Goal: Find specific page/section: Locate a particular part of the current website

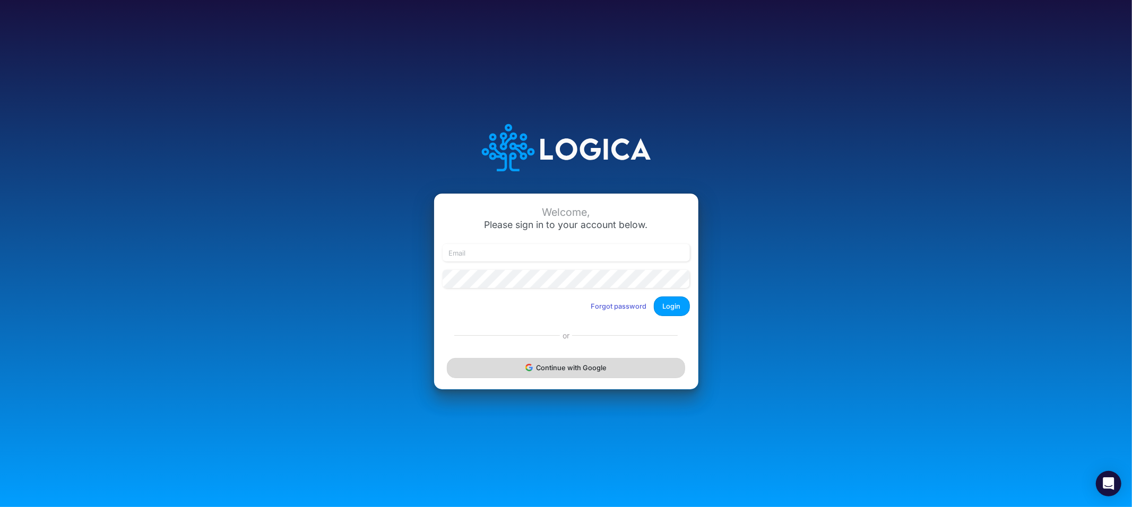
click at [535, 371] on button "Continue with Google" at bounding box center [566, 368] width 238 height 20
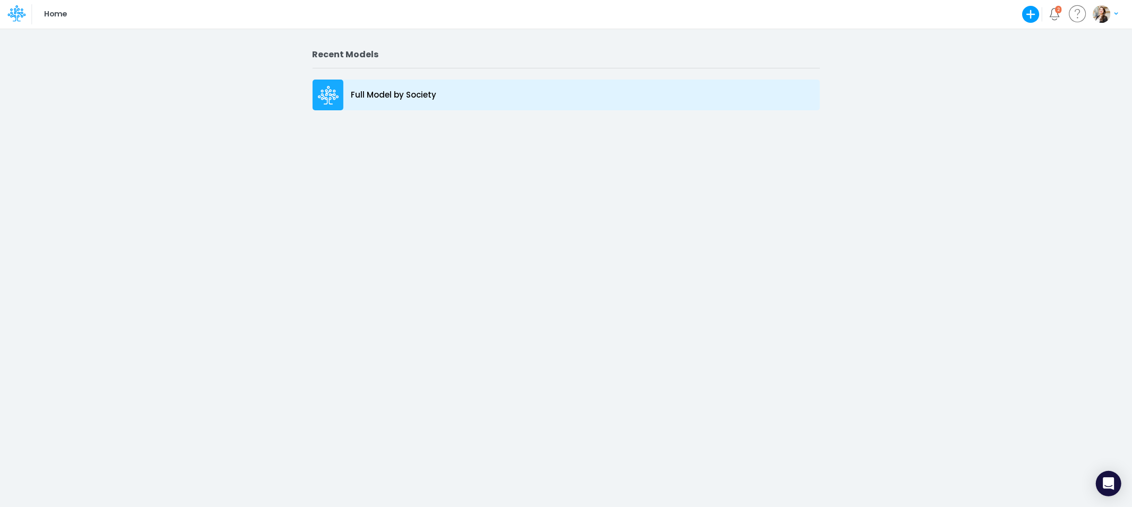
click at [353, 98] on p "Full Model by Society" at bounding box center [393, 95] width 85 height 12
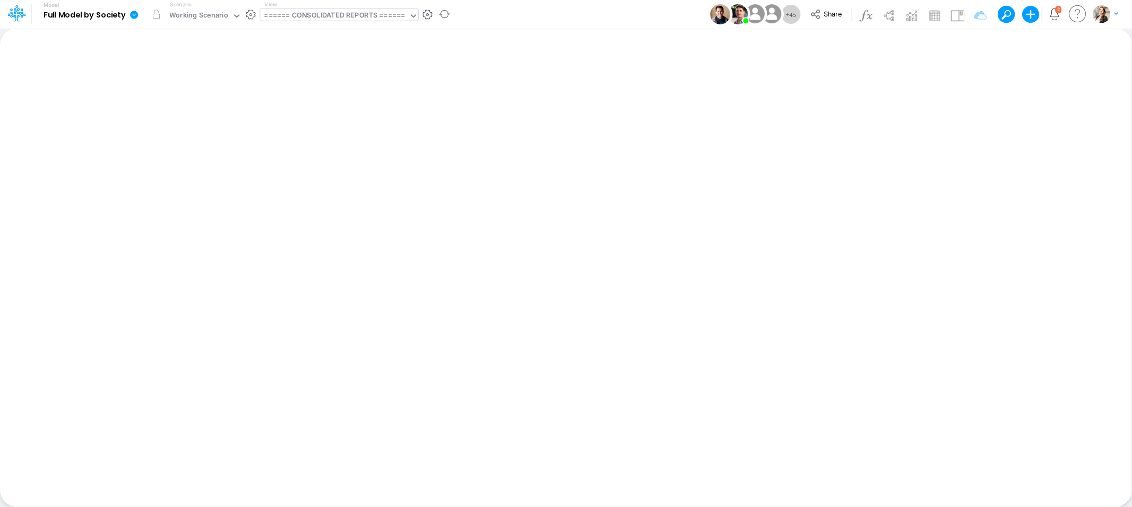
click at [338, 18] on div "====== CONSOLIDATED REPORTS ======" at bounding box center [334, 16] width 141 height 12
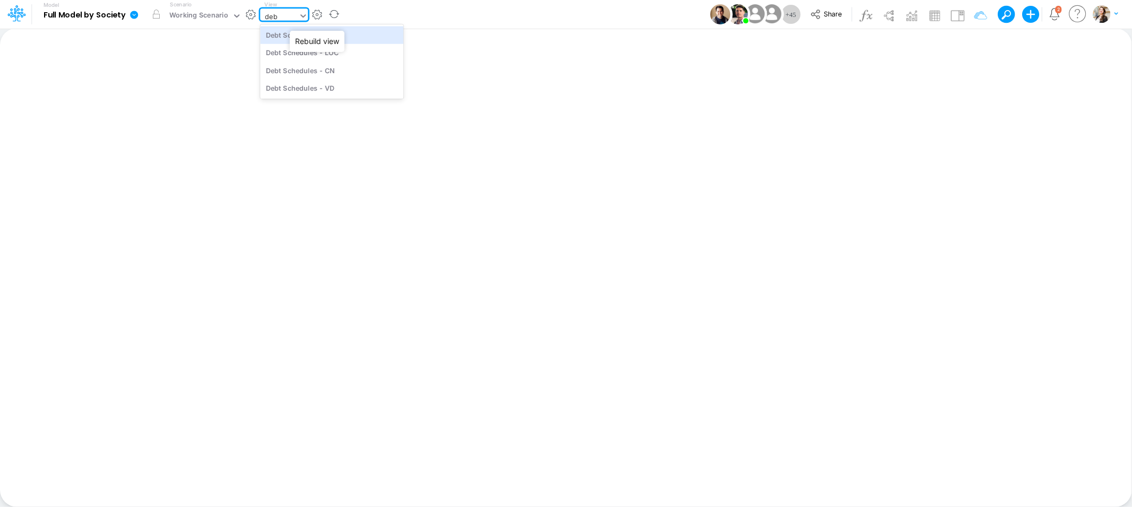
type input "debt"
click at [339, 40] on div "Debt Schedules - Loans" at bounding box center [331, 35] width 143 height 18
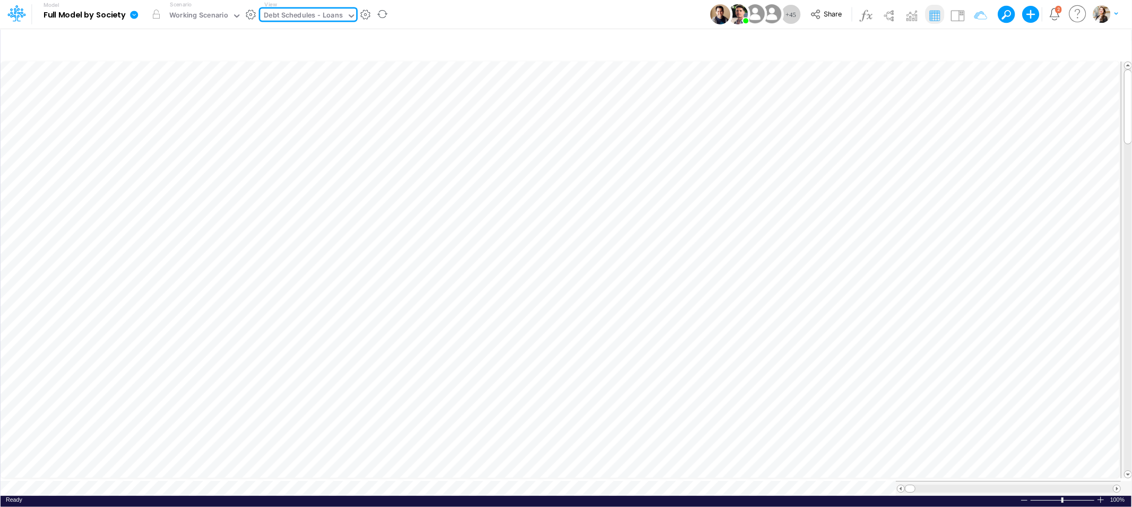
click at [333, 17] on div "Debt Schedules - Loans" at bounding box center [303, 16] width 79 height 12
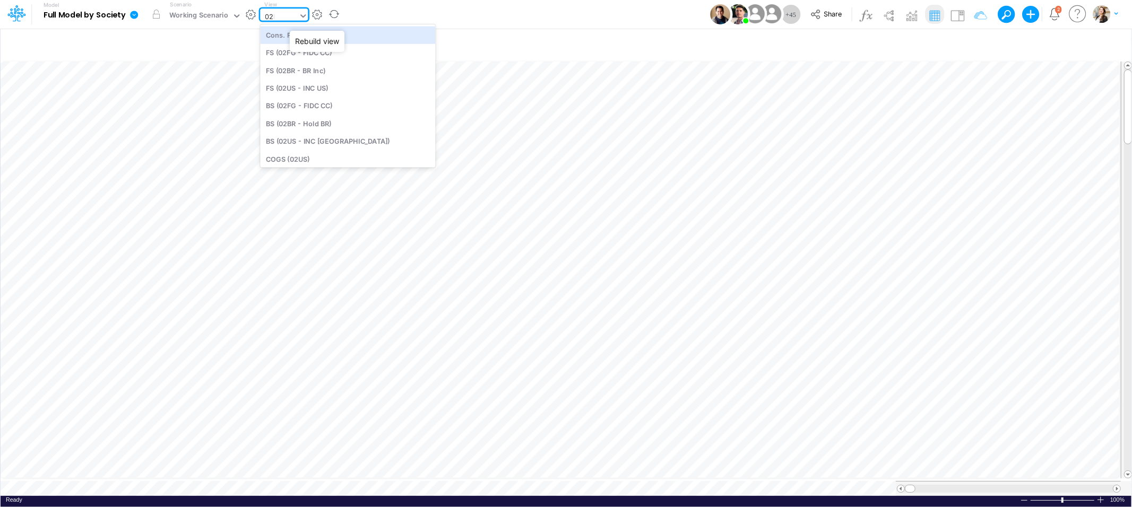
type input "02br"
click at [316, 51] on div "BS (02BR - Hold BR)" at bounding box center [331, 53] width 143 height 18
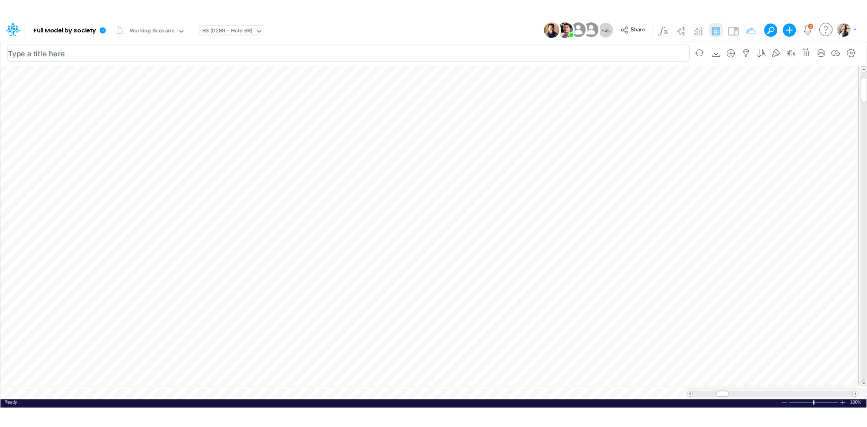
scroll to position [0, 1]
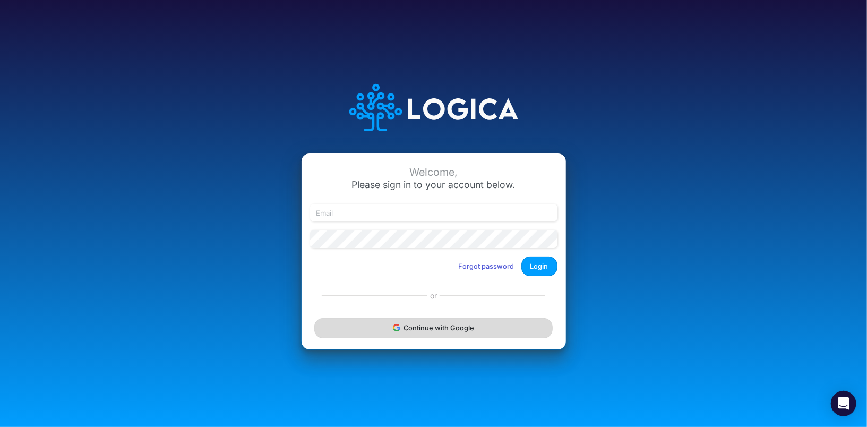
click at [399, 329] on icon "submit" at bounding box center [398, 329] width 4 height 4
click at [399, 329] on div "Continue with Google" at bounding box center [433, 328] width 264 height 42
